Goal: Information Seeking & Learning: Learn about a topic

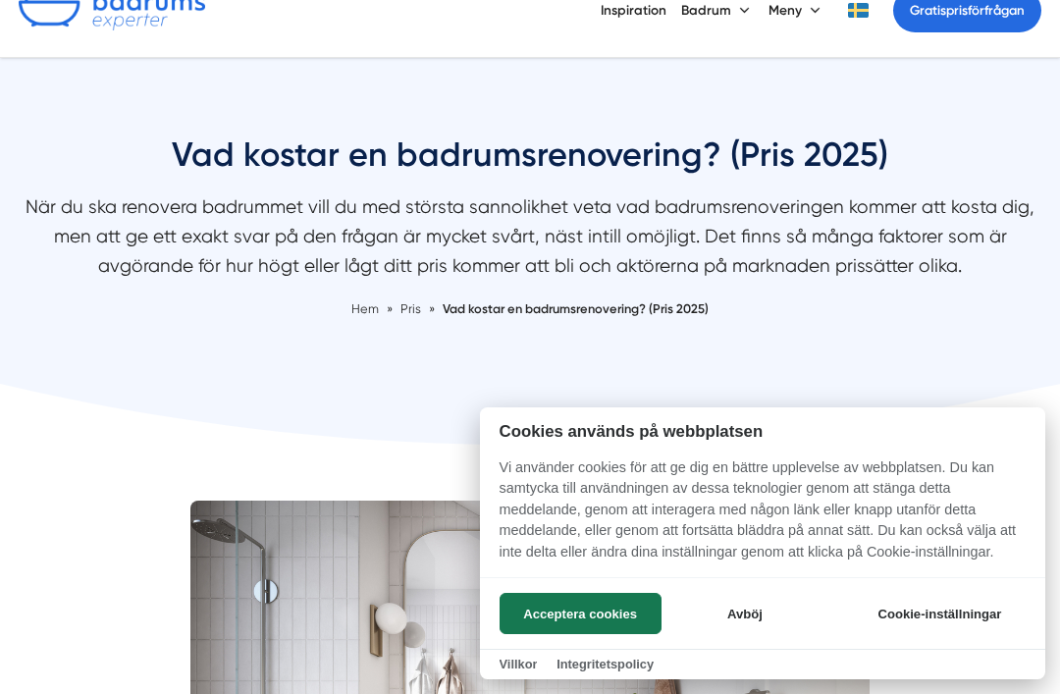
scroll to position [101, 0]
click at [579, 609] on button "Acceptera cookies" at bounding box center [581, 613] width 162 height 41
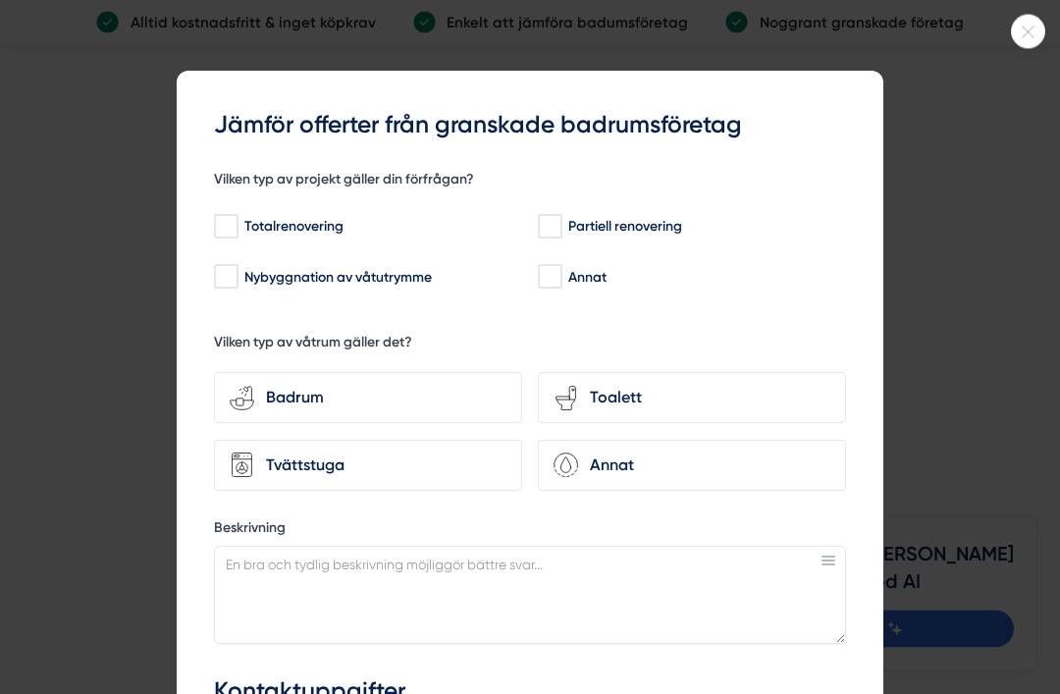
scroll to position [5393, 0]
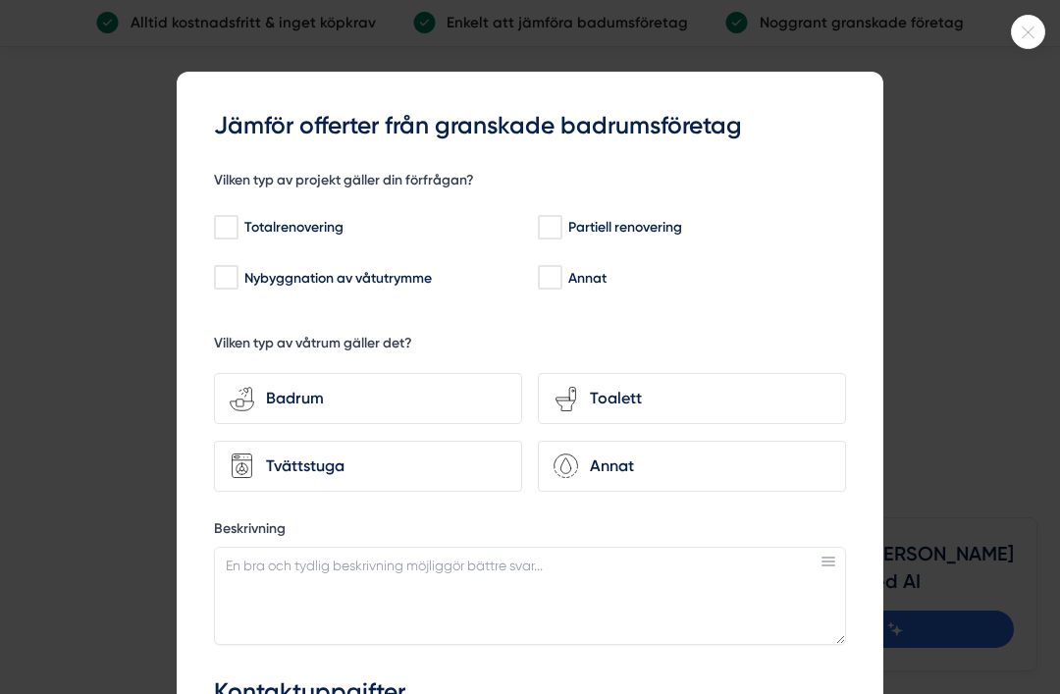
click at [1040, 41] on div at bounding box center [1028, 32] width 34 height 34
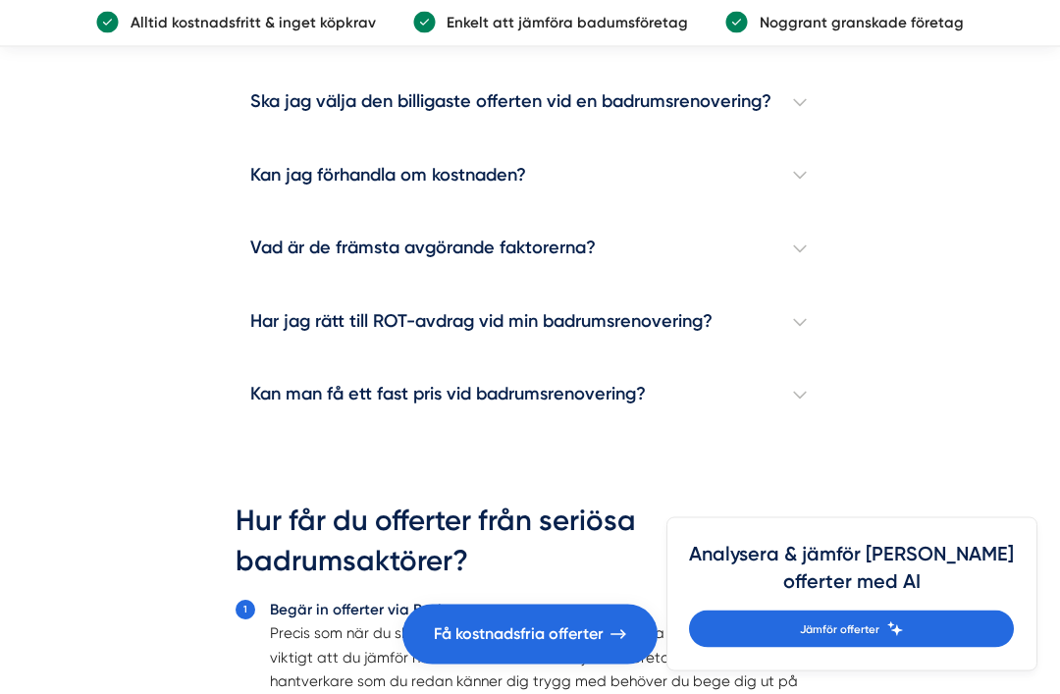
scroll to position [5570, 0]
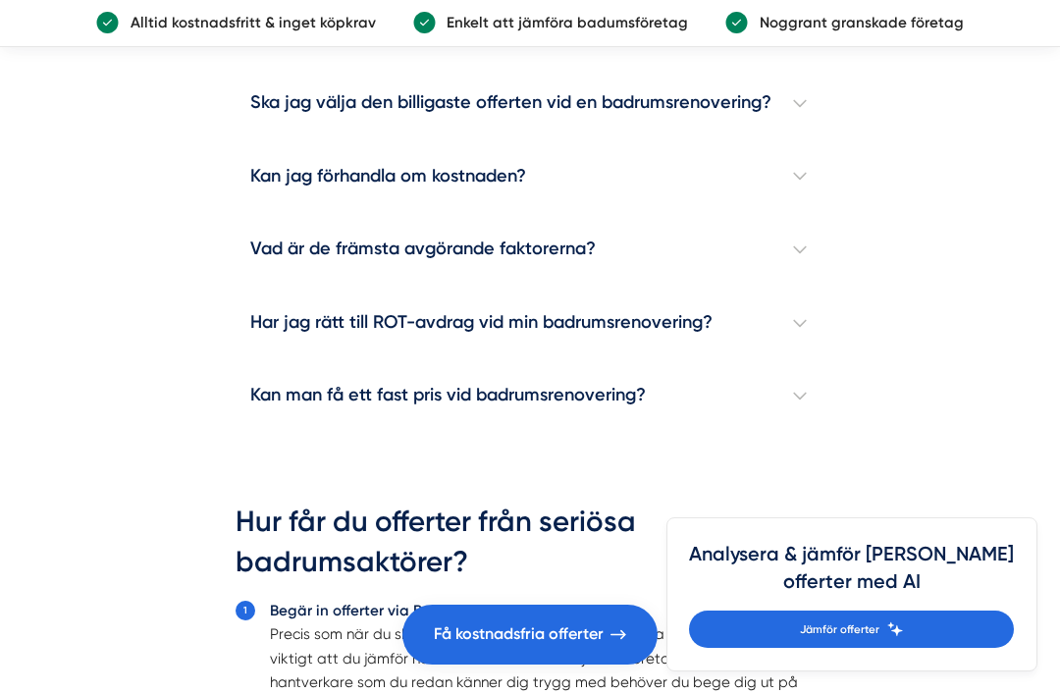
click at [787, 140] on h4 "Ska jag välja den billigaste offerten vid en badrumsrenovering?" at bounding box center [530, 104] width 589 height 74
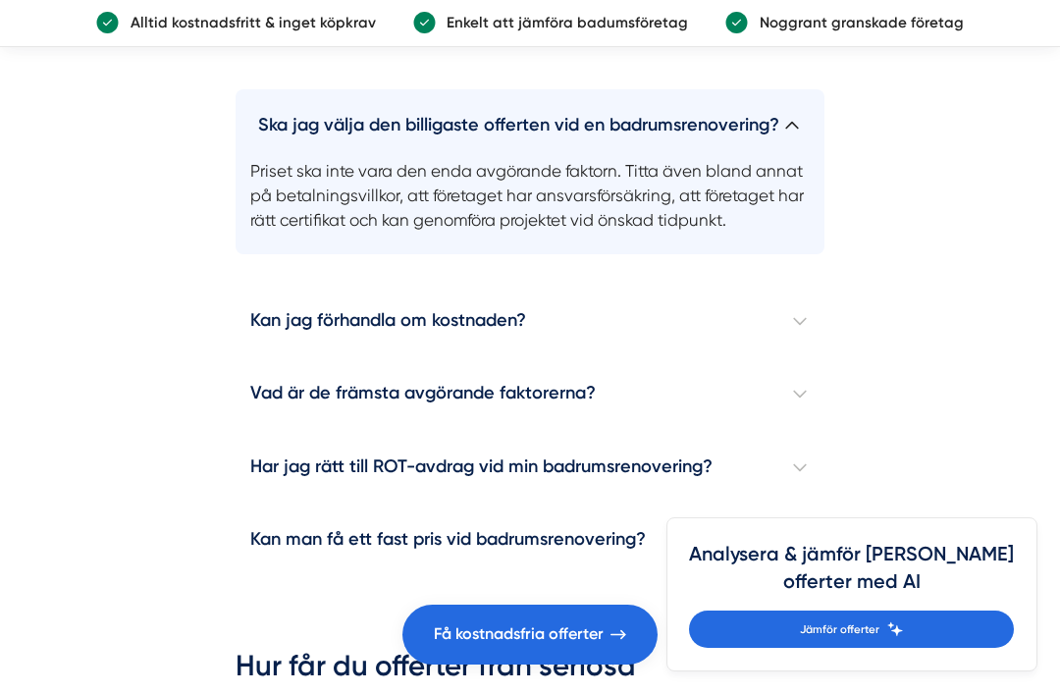
click at [792, 146] on h4 "Ska jag välja den billigaste offerten vid en badrumsrenovering?" at bounding box center [530, 117] width 589 height 57
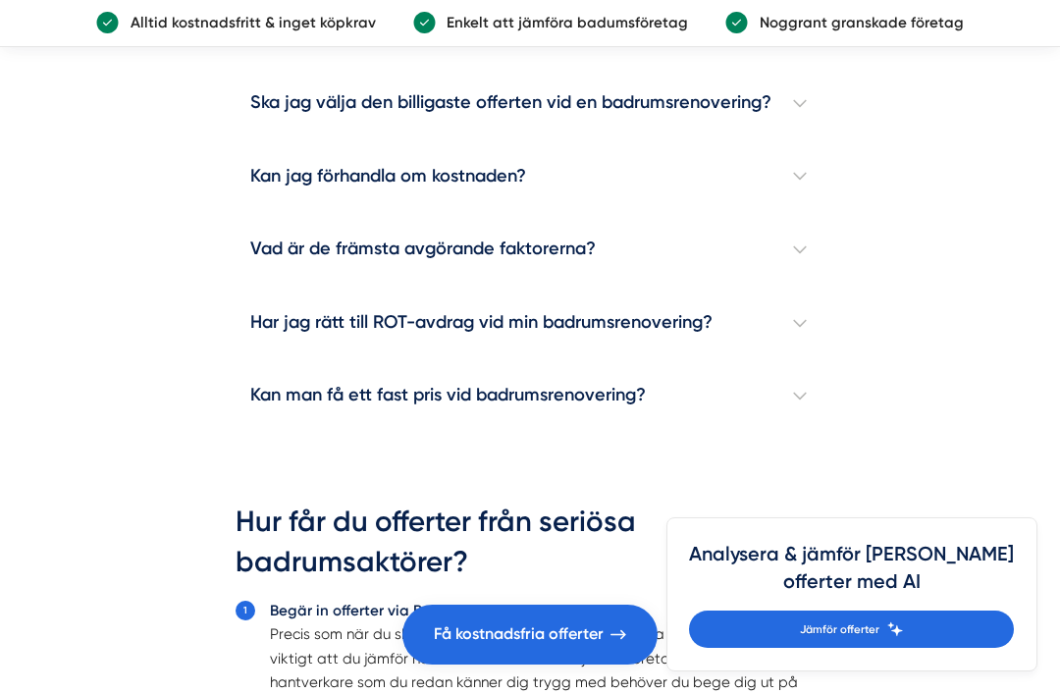
click at [540, 214] on h4 "Kan jag förhandla om kostnaden?" at bounding box center [530, 177] width 589 height 74
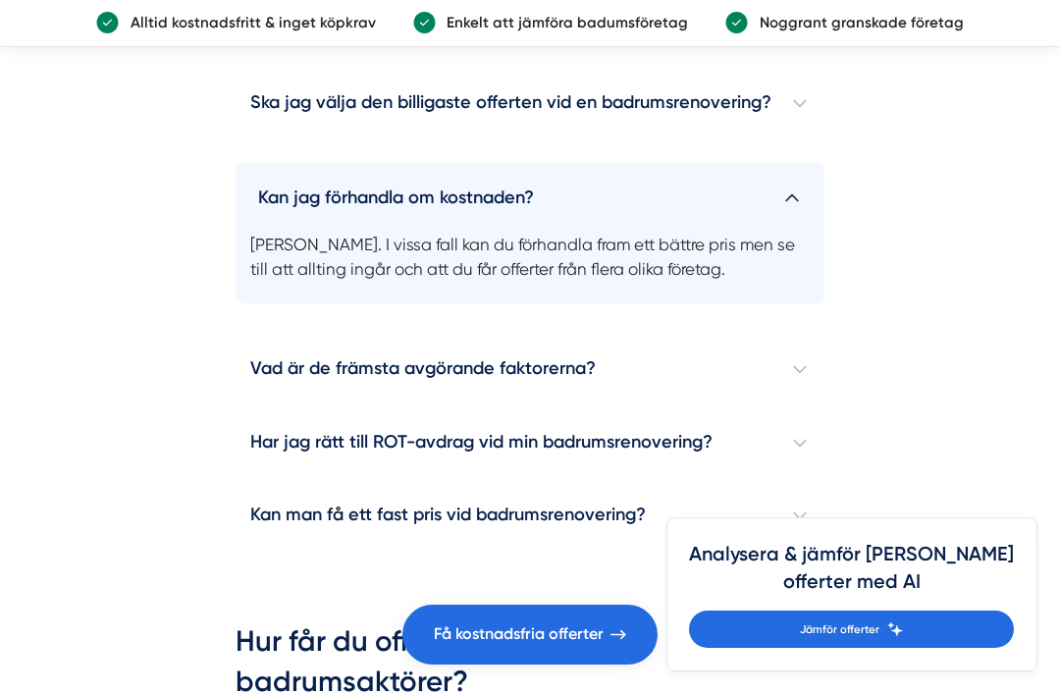
click at [791, 220] on h4 "Kan jag förhandla om kostnaden?" at bounding box center [530, 191] width 589 height 57
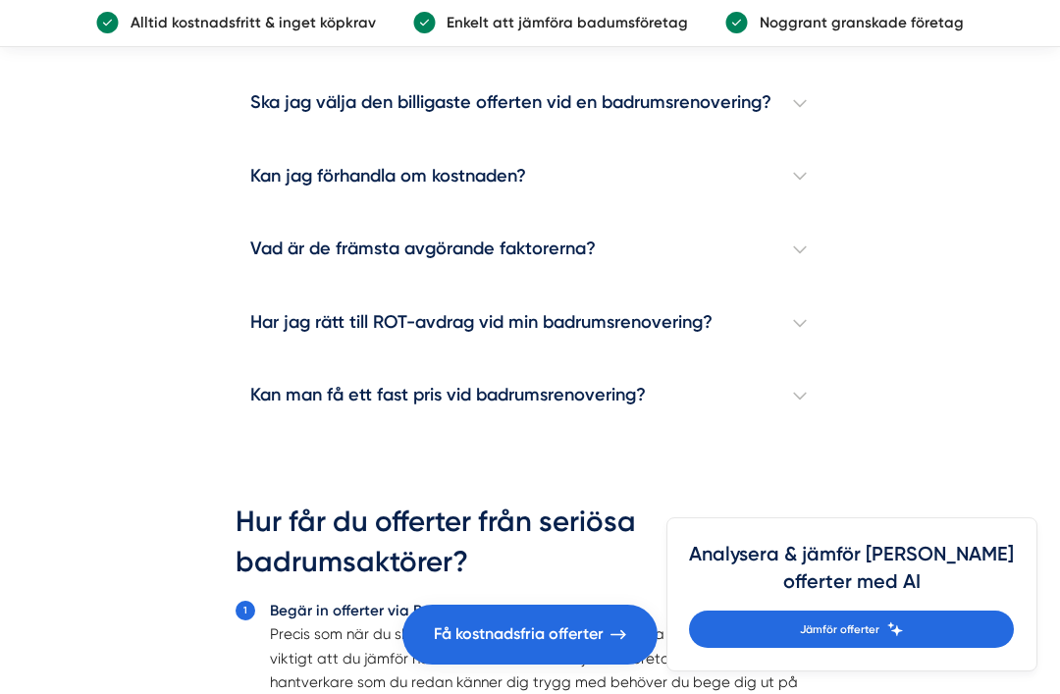
click at [789, 287] on h4 "Vad är de främsta avgörande faktorerna?" at bounding box center [530, 250] width 589 height 74
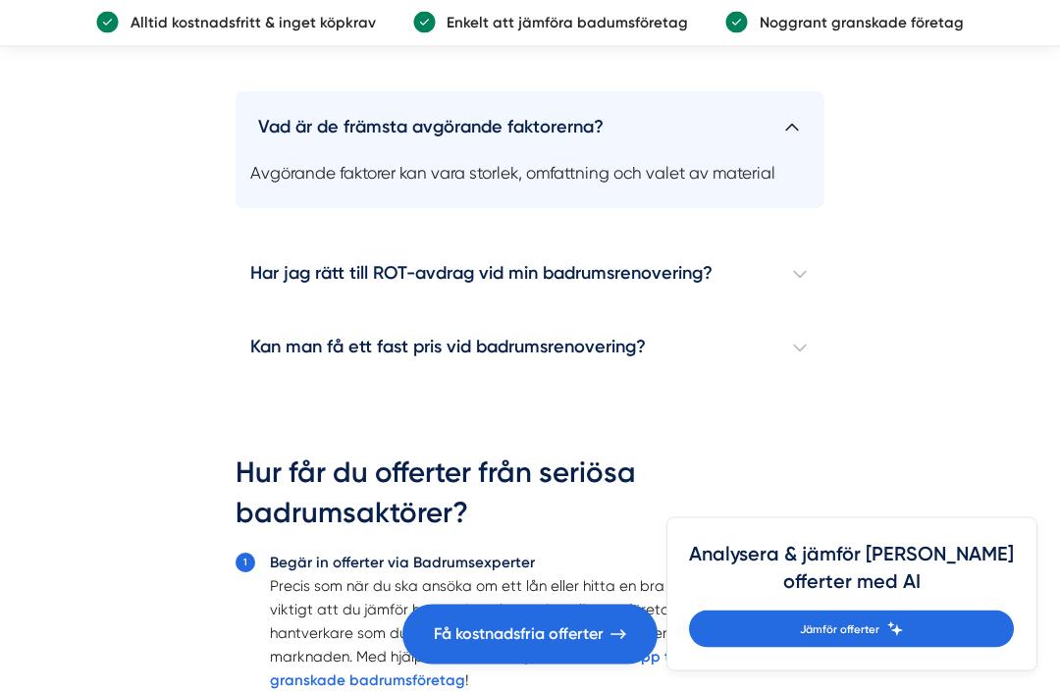
scroll to position [5714, 0]
click at [780, 148] on h4 "Vad är de främsta avgörande faktorerna?" at bounding box center [530, 119] width 589 height 57
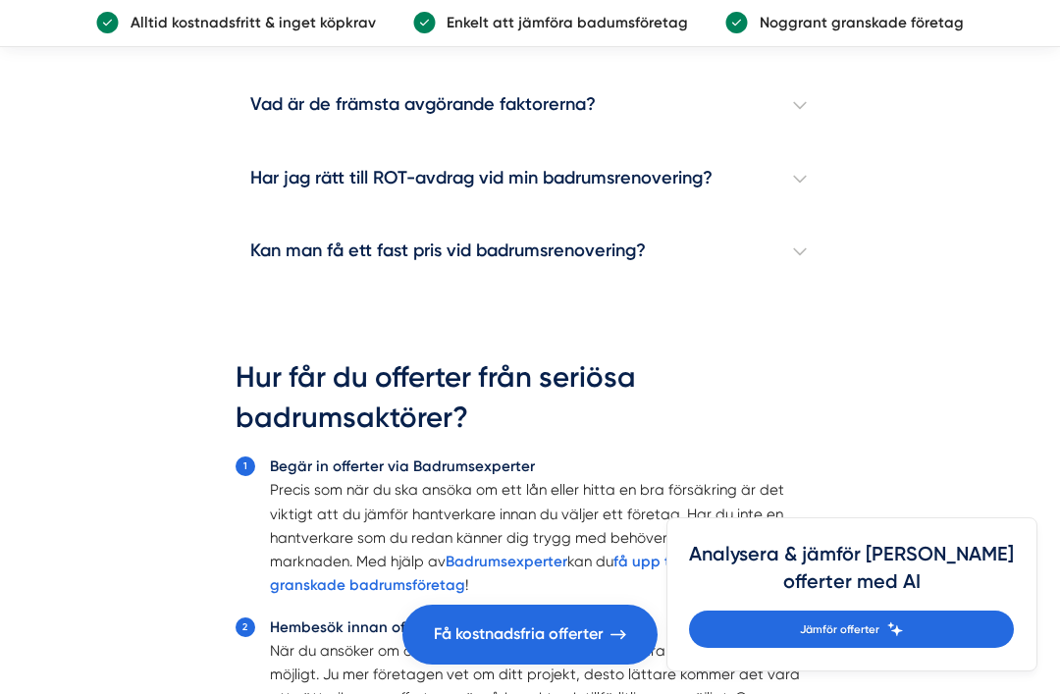
click at [797, 216] on h4 "Har jag rätt till ROT-avdrag vid min badrumsrenovering?" at bounding box center [530, 179] width 589 height 74
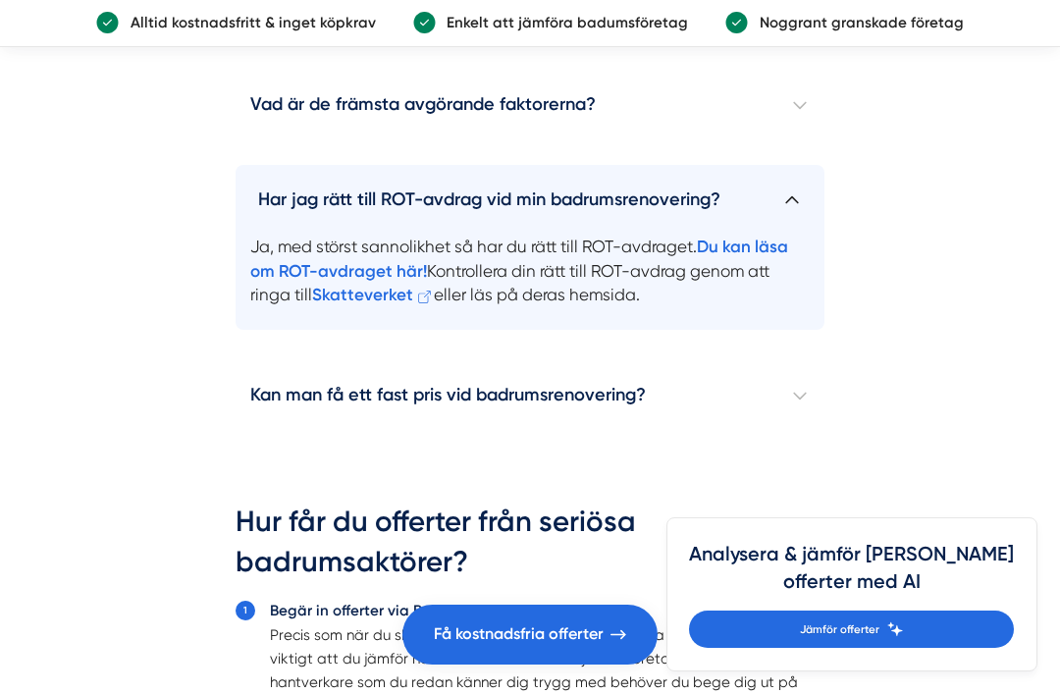
click at [782, 222] on h4 "Har jag rätt till ROT-avdrag vid min badrumsrenovering?" at bounding box center [530, 193] width 589 height 57
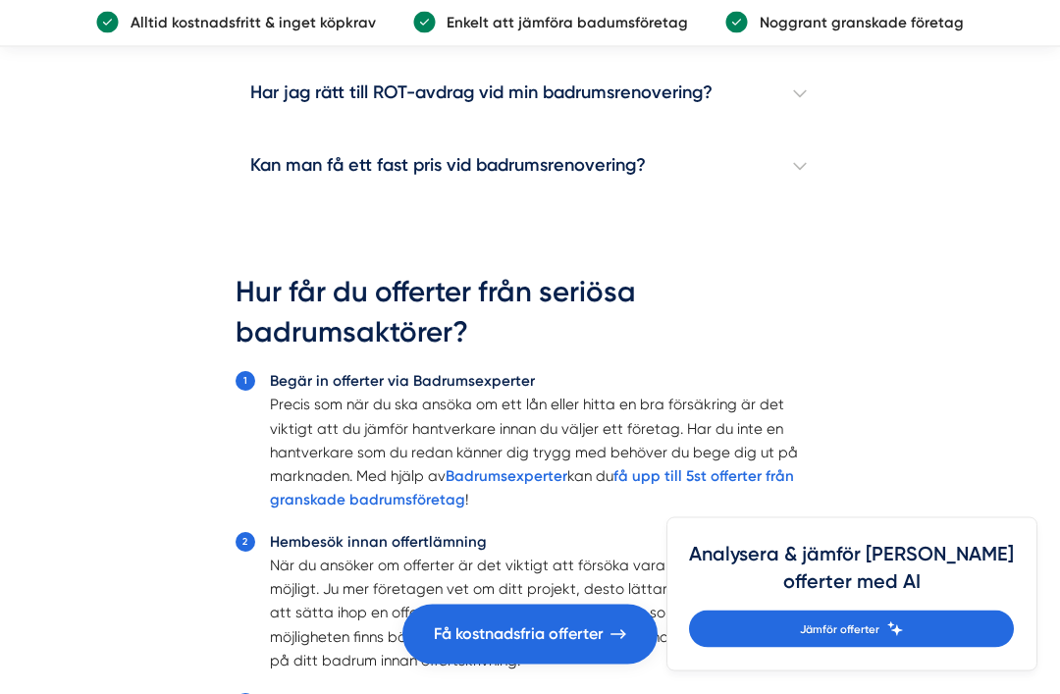
scroll to position [5798, 0]
click at [795, 205] on h4 "Kan man få ett fast pris vid badrumsrenovering?" at bounding box center [530, 169] width 589 height 74
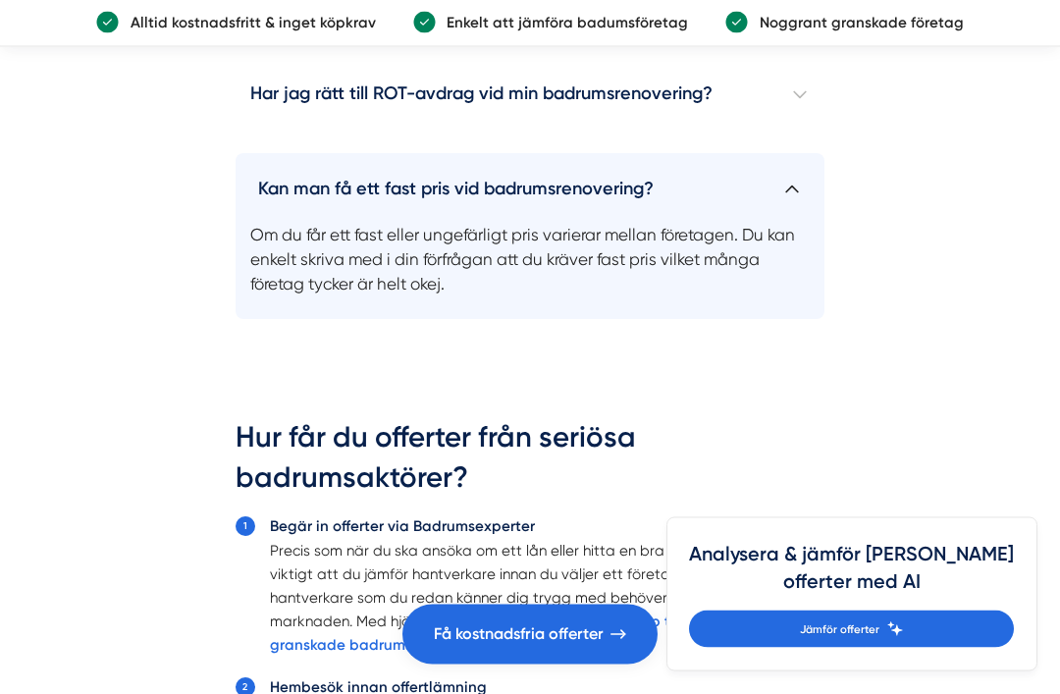
scroll to position [5799, 0]
click at [793, 210] on h4 "Kan man få ett fast pris vid badrumsrenovering?" at bounding box center [530, 181] width 589 height 57
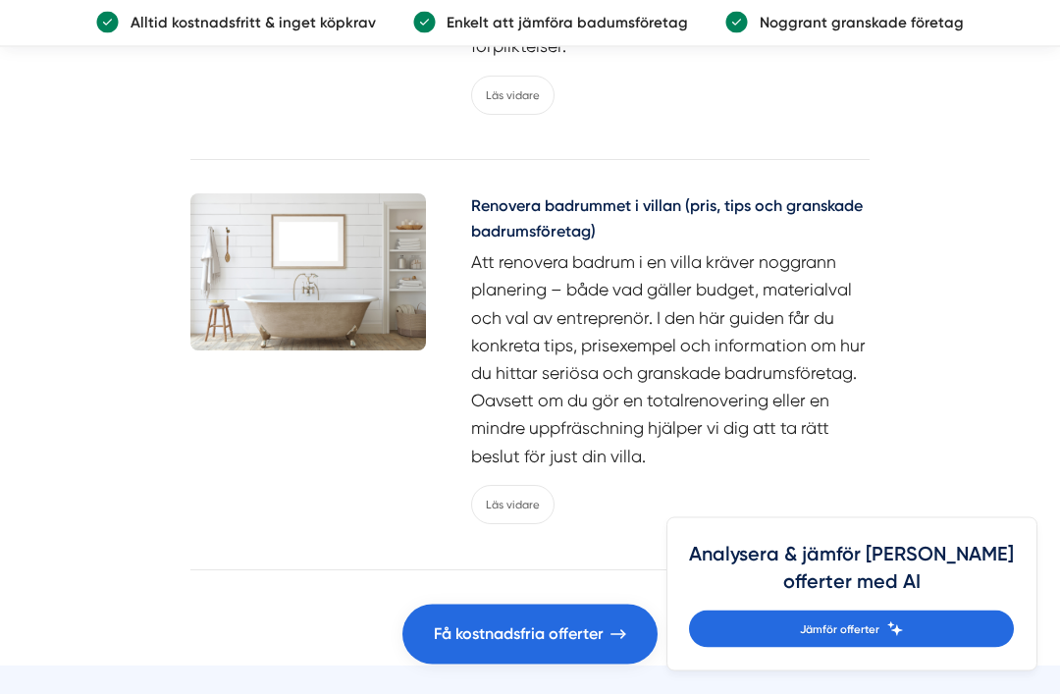
scroll to position [9068, 0]
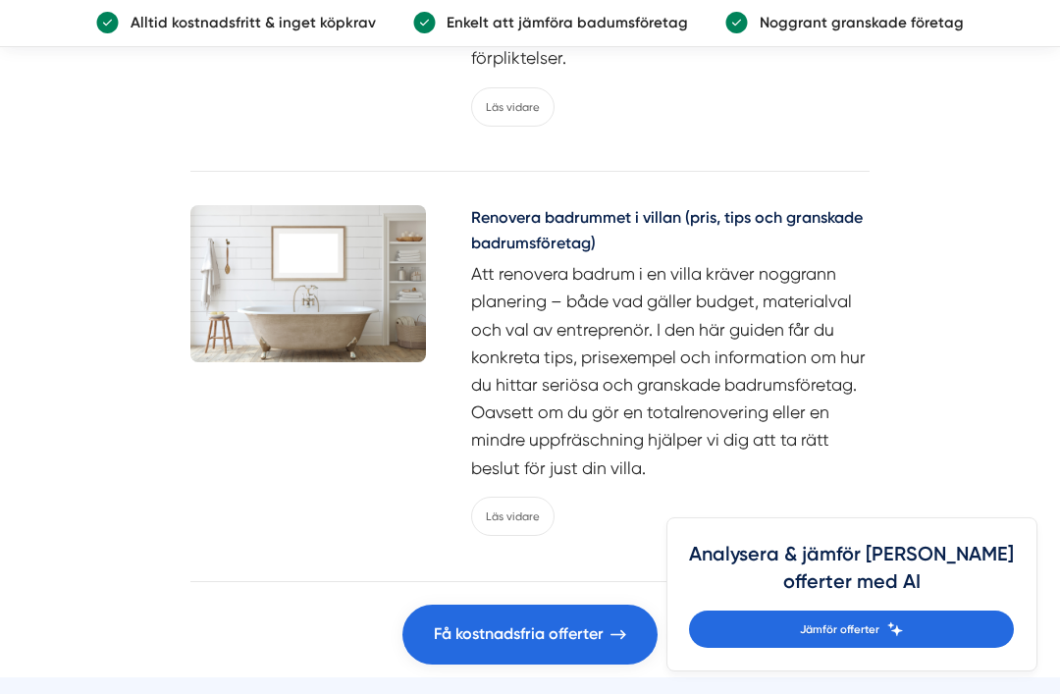
click at [518, 127] on link "Läs vidare" at bounding box center [512, 106] width 83 height 39
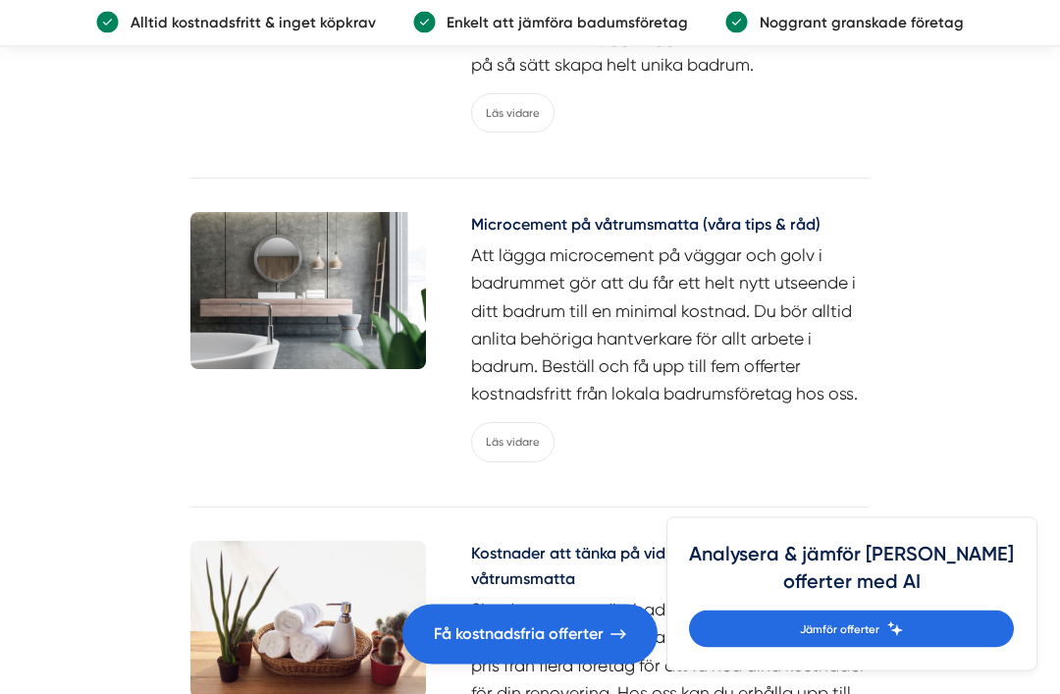
scroll to position [6067, 0]
click at [522, 461] on link "Läs vidare" at bounding box center [512, 441] width 83 height 39
